Goal: Transaction & Acquisition: Obtain resource

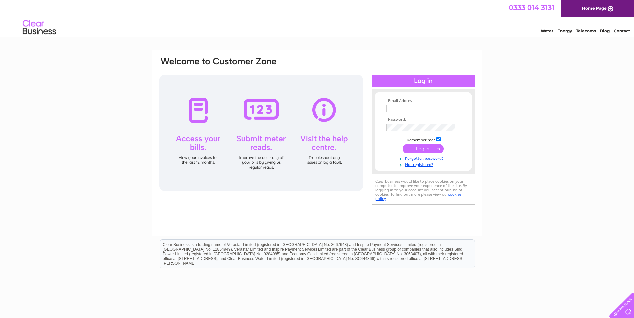
type input "tony@jeffree.co.uk"
click at [432, 152] on input "submit" at bounding box center [422, 148] width 41 height 9
click at [429, 149] on input "submit" at bounding box center [422, 148] width 41 height 9
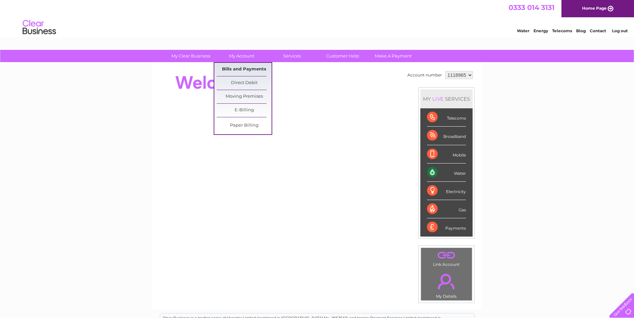
click at [243, 69] on link "Bills and Payments" at bounding box center [244, 69] width 55 height 13
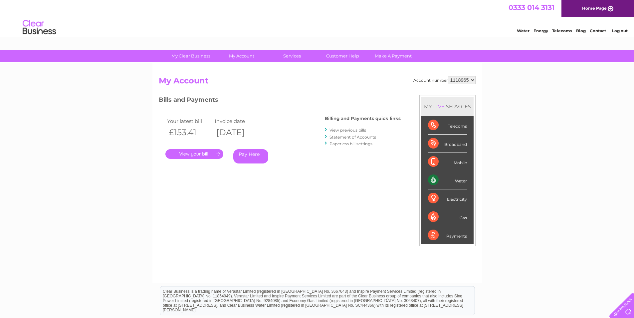
click at [204, 156] on link "." at bounding box center [194, 154] width 58 height 10
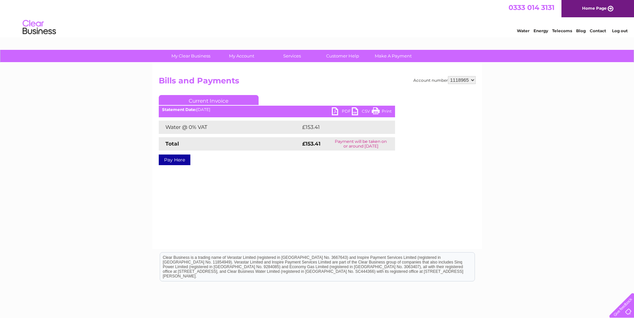
click at [346, 112] on link "PDF" at bounding box center [342, 112] width 20 height 10
